Goal: Information Seeking & Learning: Learn about a topic

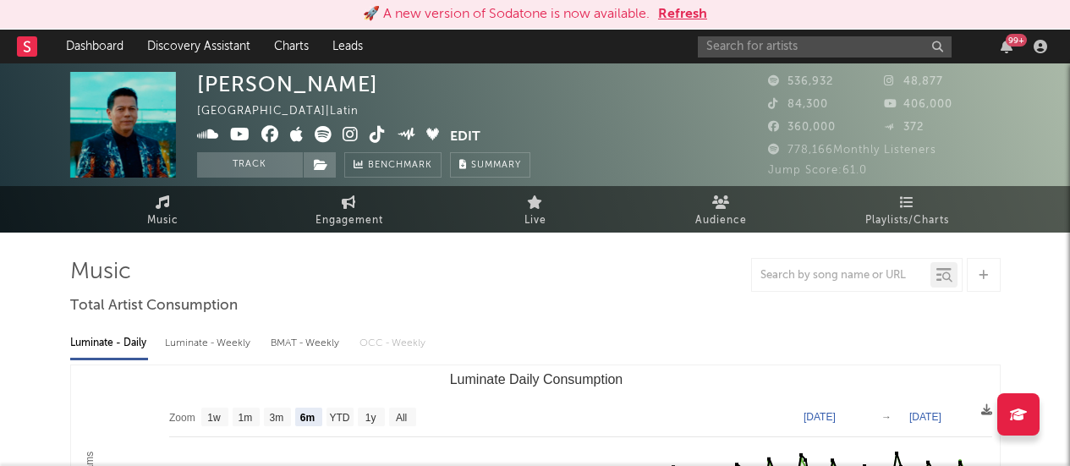
select select "6m"
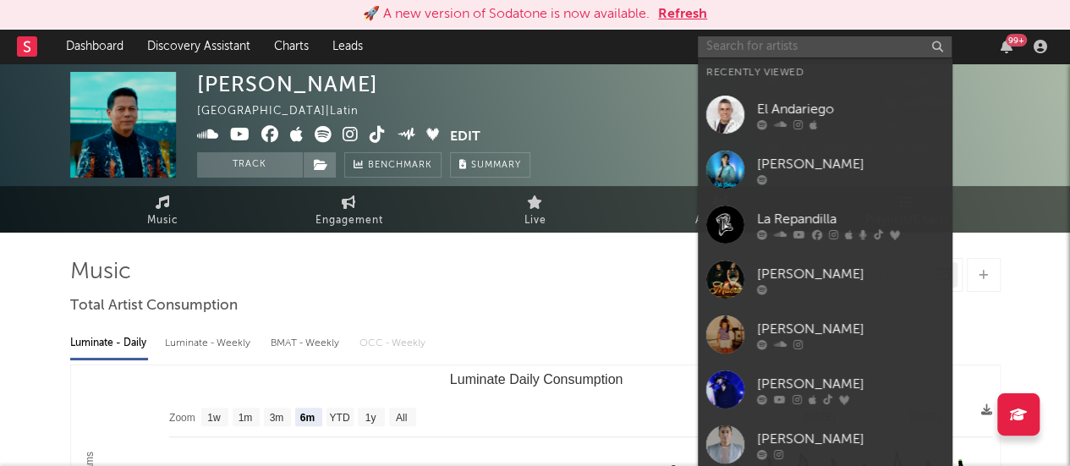
click at [736, 37] on input "text" at bounding box center [825, 46] width 254 height 21
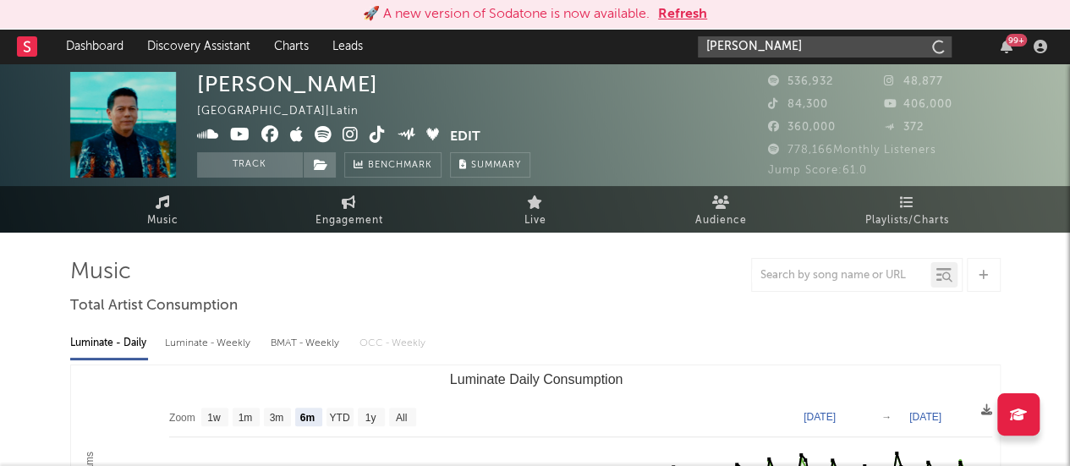
type input "[PERSON_NAME]"
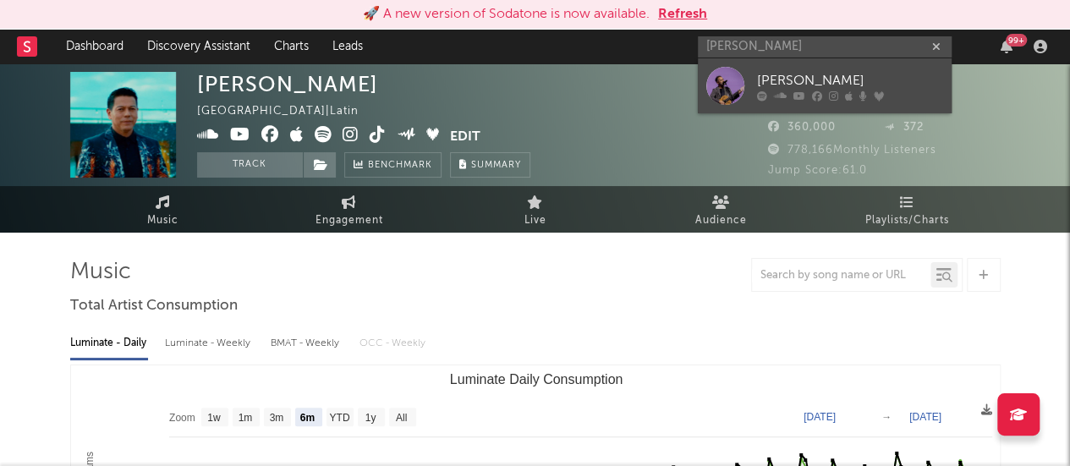
click at [734, 85] on div at bounding box center [725, 86] width 38 height 38
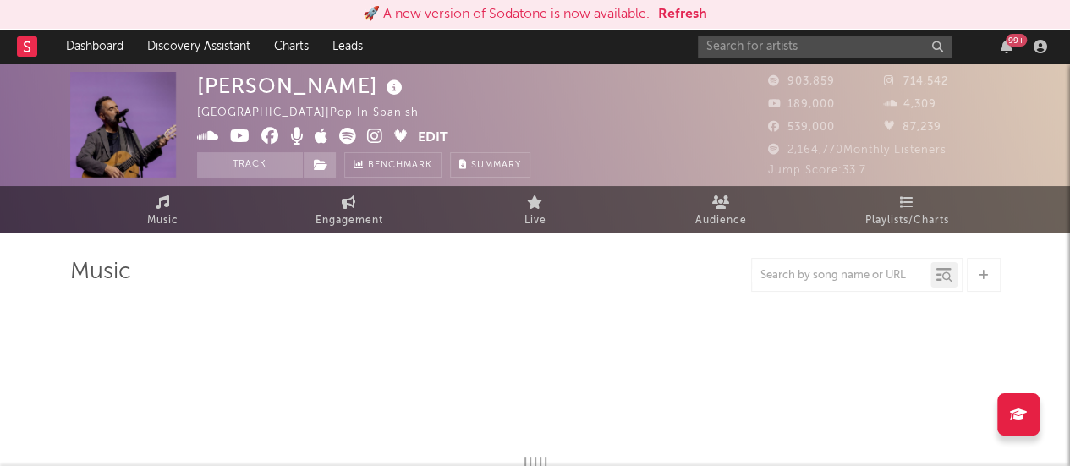
select select "6m"
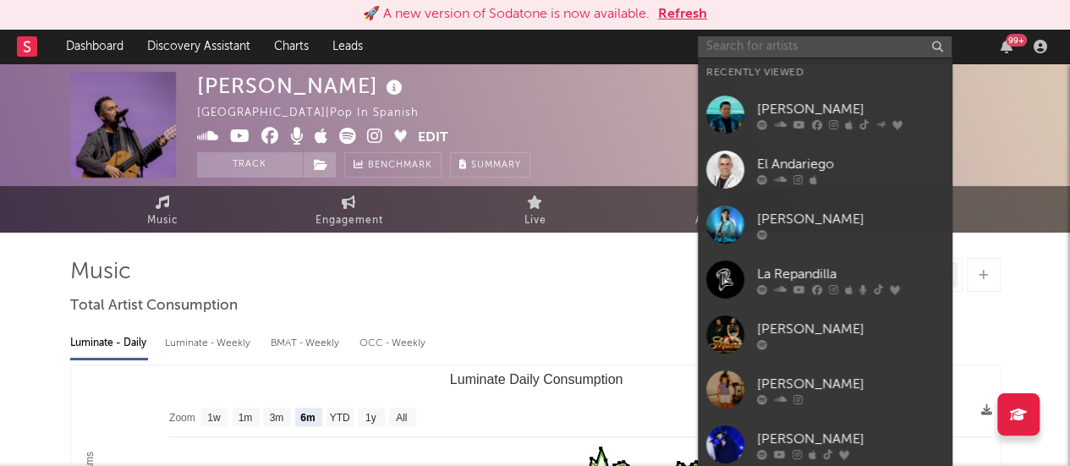
click at [748, 47] on input "text" at bounding box center [825, 46] width 254 height 21
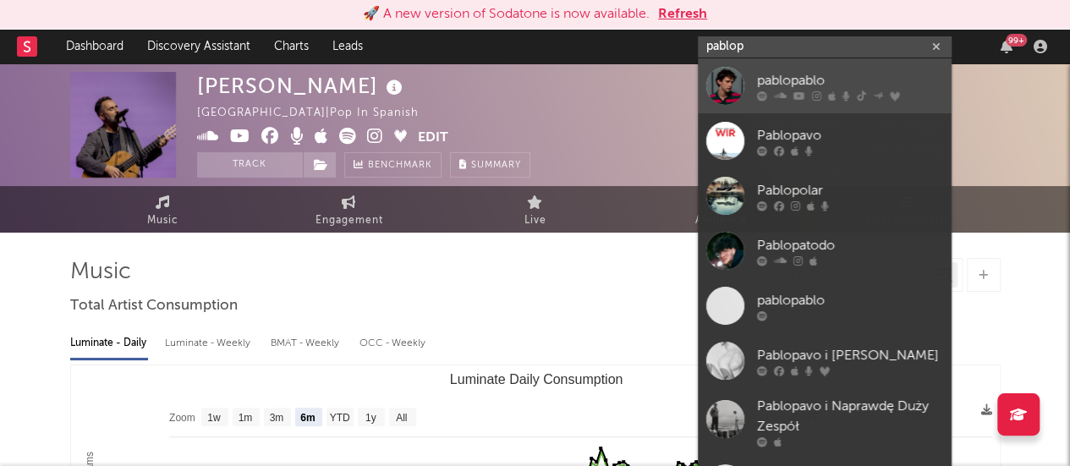
type input "pablop"
click at [734, 91] on div at bounding box center [725, 86] width 38 height 38
click at [734, 91] on div "[PERSON_NAME] Uruguay | Pop in Spanish Edit Track Benchmark Summary" at bounding box center [472, 125] width 550 height 106
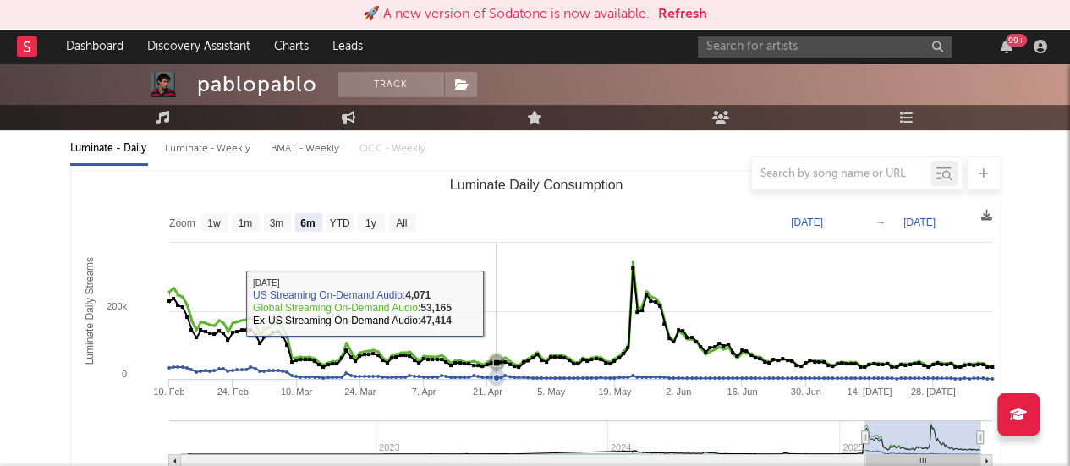
scroll to position [195, 0]
click at [407, 222] on text "All" at bounding box center [401, 223] width 11 height 12
select select "All"
type input "[DATE]"
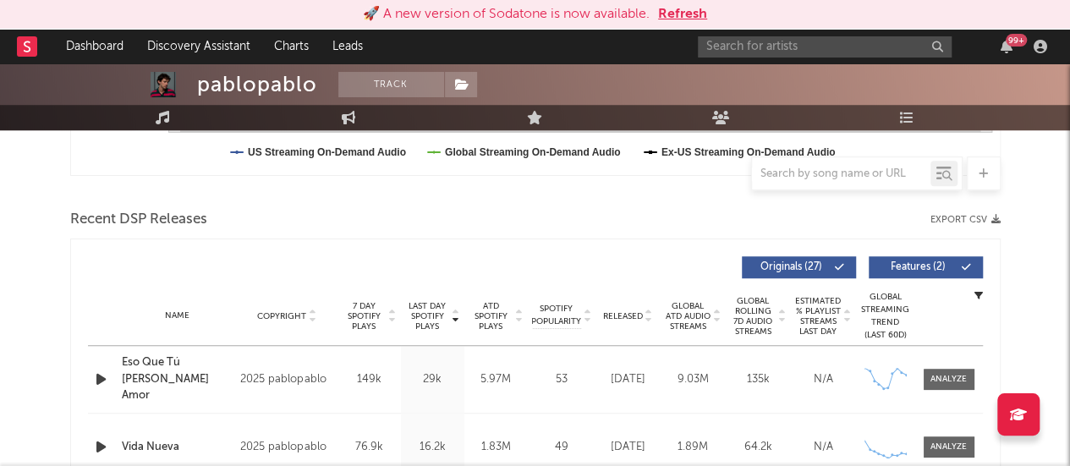
scroll to position [527, 0]
